Goal: Navigation & Orientation: Find specific page/section

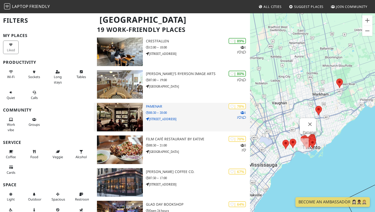
scroll to position [40, 0]
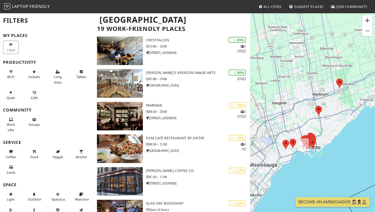
click at [369, 18] on button "Zoom in" at bounding box center [367, 20] width 10 height 10
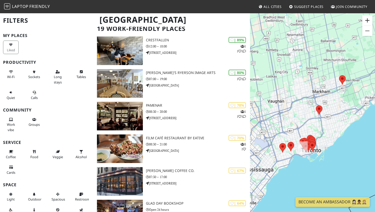
click at [369, 18] on button "Zoom in" at bounding box center [367, 20] width 10 height 10
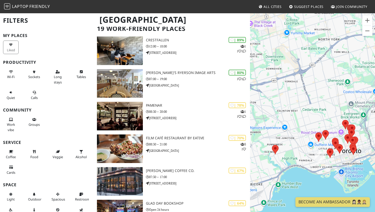
drag, startPoint x: 307, startPoint y: 144, endPoint x: 348, endPoint y: 61, distance: 92.8
click at [348, 61] on div at bounding box center [312, 119] width 125 height 212
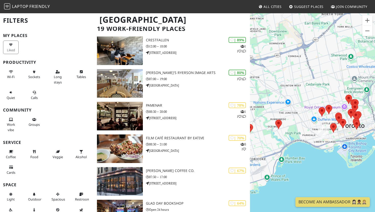
drag, startPoint x: 330, startPoint y: 136, endPoint x: 333, endPoint y: 109, distance: 27.0
click at [333, 110] on div at bounding box center [312, 119] width 125 height 212
click at [371, 21] on button "Zoom in" at bounding box center [367, 20] width 10 height 10
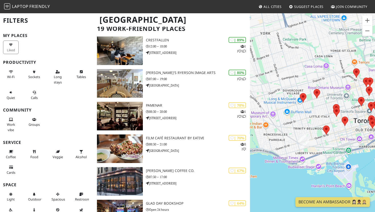
drag, startPoint x: 347, startPoint y: 132, endPoint x: 317, endPoint y: 120, distance: 32.4
click at [317, 120] on div at bounding box center [312, 119] width 125 height 212
click at [323, 125] on area at bounding box center [323, 125] width 0 height 0
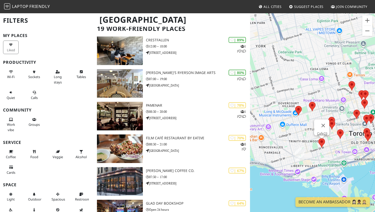
drag, startPoint x: 336, startPoint y: 143, endPoint x: 339, endPoint y: 158, distance: 15.1
click at [339, 158] on div "Cafe23" at bounding box center [312, 119] width 125 height 212
click at [326, 122] on button "Close" at bounding box center [323, 125] width 12 height 12
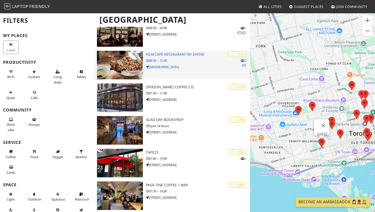
scroll to position [130, 0]
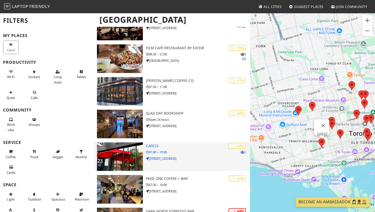
click at [176, 160] on p "[STREET_ADDRESS]" at bounding box center [198, 158] width 104 height 5
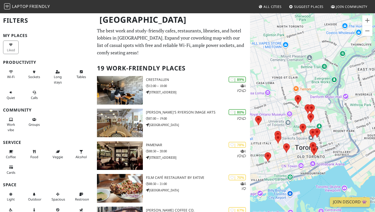
drag, startPoint x: 322, startPoint y: 130, endPoint x: 337, endPoint y: 111, distance: 24.6
click at [337, 111] on div at bounding box center [312, 119] width 125 height 212
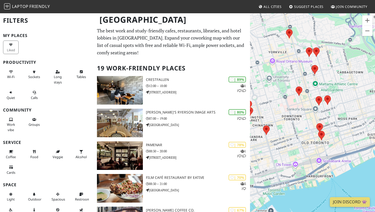
drag, startPoint x: 286, startPoint y: 154, endPoint x: 294, endPoint y: 118, distance: 37.2
click at [294, 118] on div at bounding box center [312, 119] width 125 height 212
click at [316, 96] on area at bounding box center [316, 96] width 0 height 0
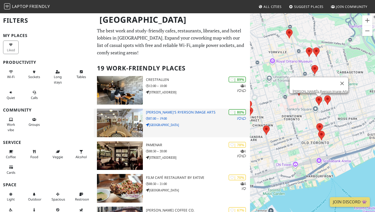
click at [181, 114] on h3 "[PERSON_NAME]'s Ryerson Image Arts" at bounding box center [198, 112] width 104 height 4
